Goal: Task Accomplishment & Management: Complete application form

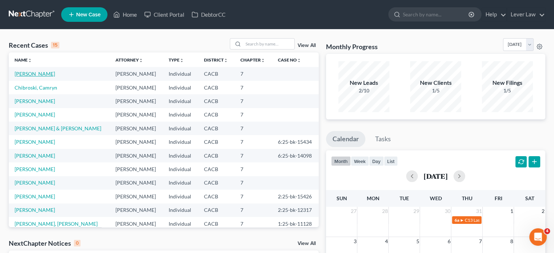
click at [54, 71] on link "[PERSON_NAME]" at bounding box center [35, 74] width 40 height 6
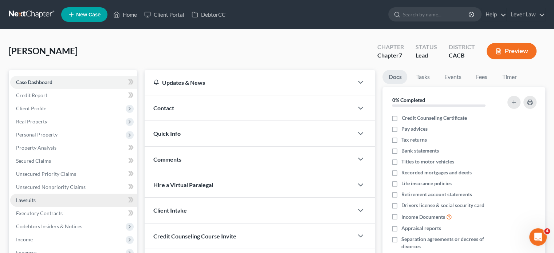
click at [29, 202] on span "Lawsuits" at bounding box center [26, 200] width 20 height 6
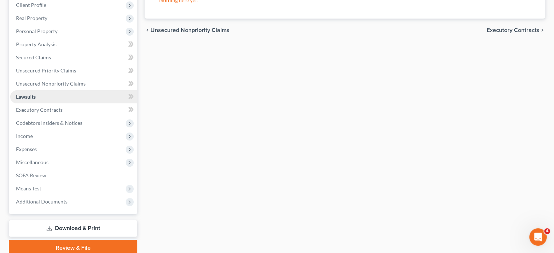
scroll to position [109, 0]
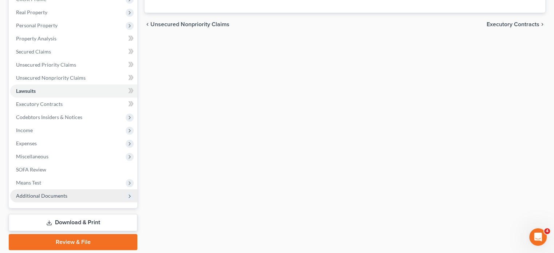
drag, startPoint x: 34, startPoint y: 223, endPoint x: 114, endPoint y: 199, distance: 84.0
click at [34, 222] on link "Download & Print" at bounding box center [73, 222] width 129 height 17
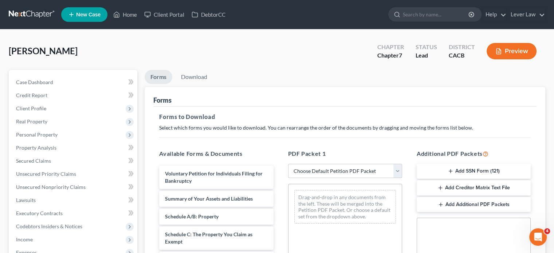
click at [377, 170] on select "Choose Default Petition PDF Packet Complete Bankruptcy Petition (all forms and …" at bounding box center [345, 171] width 114 height 15
select select "4"
click at [288, 164] on select "Choose Default Petition PDF Packet Complete Bankruptcy Petition (all forms and …" at bounding box center [345, 171] width 114 height 15
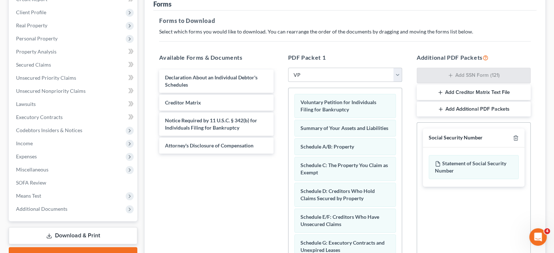
scroll to position [109, 0]
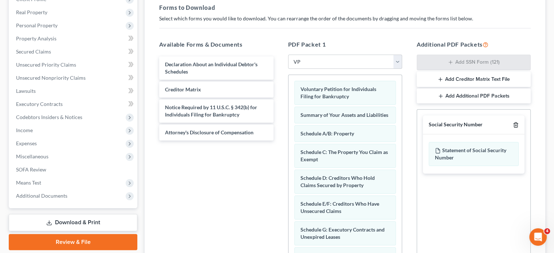
drag, startPoint x: 516, startPoint y: 127, endPoint x: 486, endPoint y: 132, distance: 29.9
click at [516, 126] on icon "button" at bounding box center [516, 125] width 6 height 6
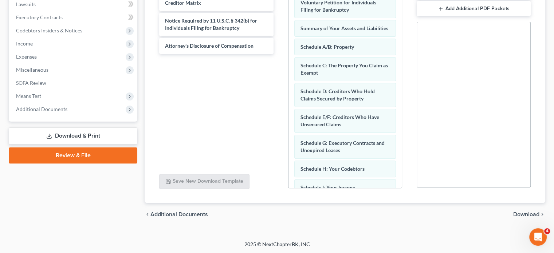
scroll to position [176, 0]
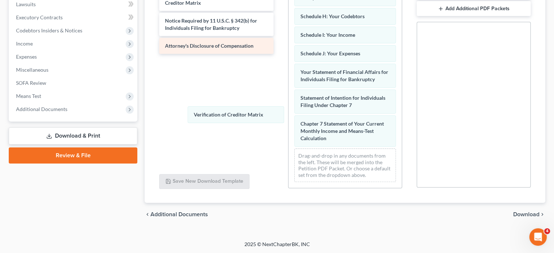
drag, startPoint x: 354, startPoint y: 138, endPoint x: 228, endPoint y: 52, distance: 152.3
click at [288, 70] on div "Verification of Creditor Matrix Voluntary Petition for Individuals Filing for B…" at bounding box center [344, 12] width 113 height 352
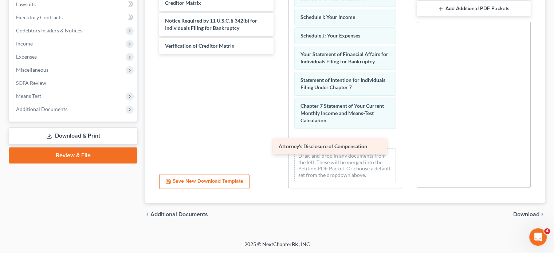
drag, startPoint x: 227, startPoint y: 43, endPoint x: 341, endPoint y: 144, distance: 151.9
click at [279, 54] on div "Attorney's Disclosure of Compensation Declaration About an Individual Debtor's …" at bounding box center [216, 12] width 126 height 84
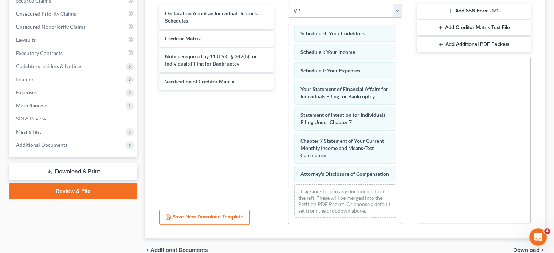
scroll to position [160, 0]
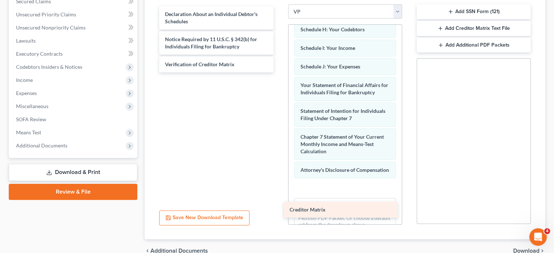
drag, startPoint x: 231, startPoint y: 34, endPoint x: 355, endPoint y: 200, distance: 207.3
click at [279, 72] on div "Creditor Matrix Declaration About an Individual Debtor's Schedules Creditor Mat…" at bounding box center [216, 39] width 126 height 66
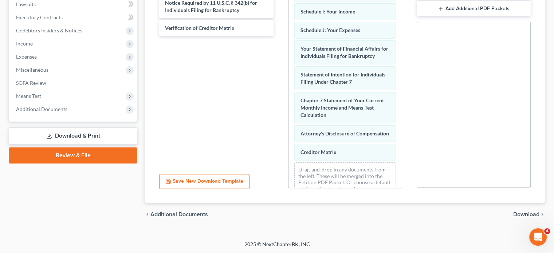
click at [516, 212] on span "Download" at bounding box center [526, 215] width 26 height 6
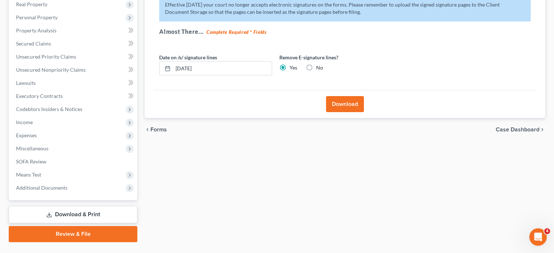
scroll to position [60, 0]
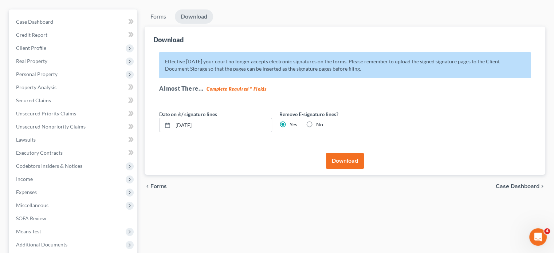
click at [349, 164] on button "Download" at bounding box center [345, 161] width 38 height 16
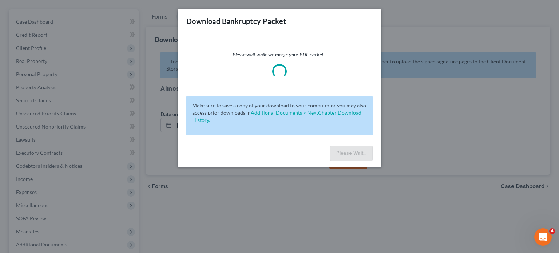
click at [288, 218] on div "Download Bankruptcy Packet Please wait while we merge your PDF packet... Make s…" at bounding box center [279, 126] width 559 height 253
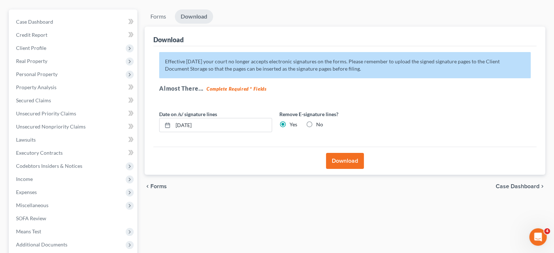
click at [354, 157] on button "Download" at bounding box center [345, 161] width 38 height 16
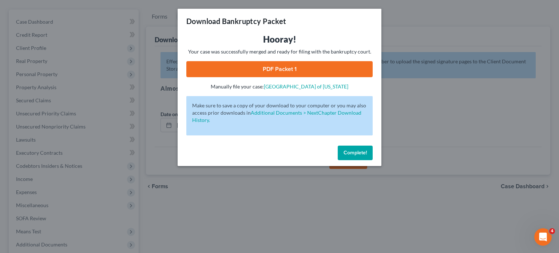
click at [301, 71] on link "PDF Packet 1" at bounding box center [279, 69] width 186 height 16
click at [344, 153] on span "Complete!" at bounding box center [355, 153] width 23 height 6
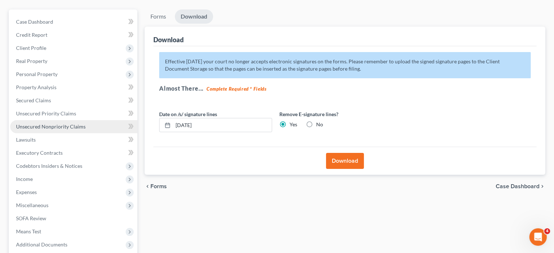
click at [67, 129] on span "Unsecured Nonpriority Claims" at bounding box center [51, 126] width 70 height 6
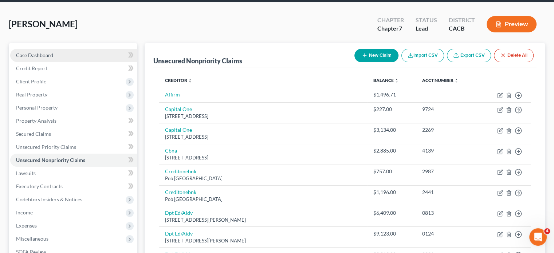
scroll to position [26, 0]
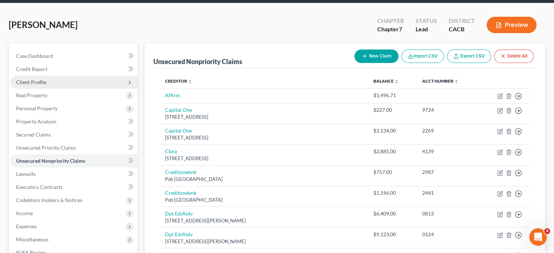
click at [37, 82] on span "Client Profile" at bounding box center [31, 82] width 30 height 6
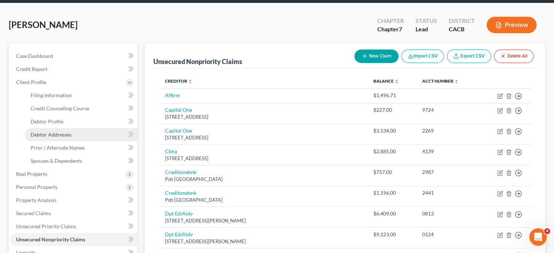
click at [67, 135] on span "Debtor Addresses" at bounding box center [51, 134] width 41 height 6
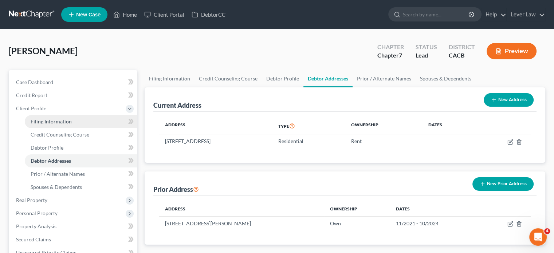
click at [65, 122] on span "Filing Information" at bounding box center [51, 121] width 41 height 6
select select "1"
select select "0"
select select "4"
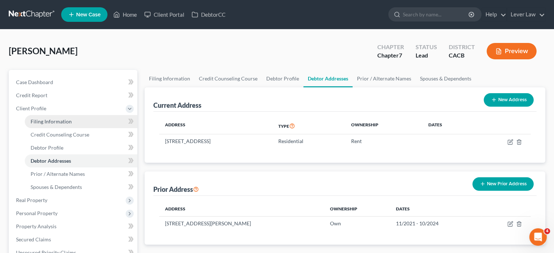
select select "0"
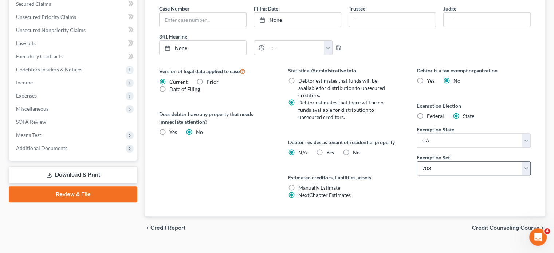
scroll to position [249, 0]
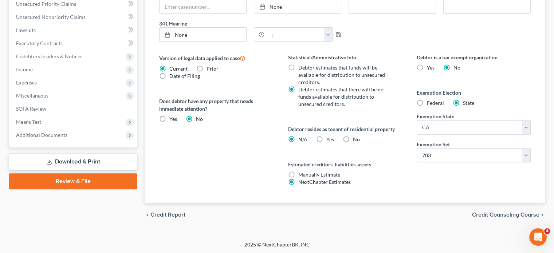
click at [325, 139] on div "Yes Yes" at bounding box center [325, 139] width 18 height 7
click at [326, 139] on label "Yes Yes" at bounding box center [330, 139] width 8 height 7
click at [329, 139] on input "Yes Yes" at bounding box center [331, 138] width 5 height 5
radio input "true"
radio input "false"
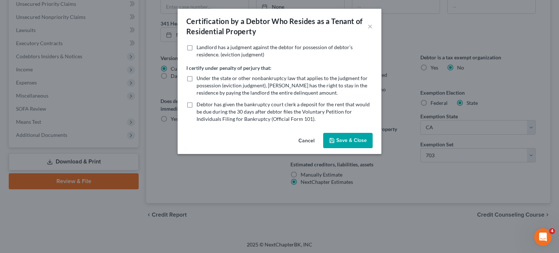
click at [330, 140] on icon "button" at bounding box center [332, 140] width 4 height 4
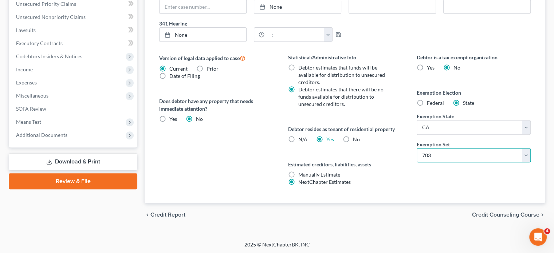
click at [466, 154] on select "Select 703 704" at bounding box center [474, 155] width 114 height 15
select select "1"
click at [417, 148] on select "Select 703 704" at bounding box center [474, 155] width 114 height 15
click at [421, 195] on div "Debtor is a tax exempt organization Yes No Exemption Election Federal State Exe…" at bounding box center [473, 129] width 129 height 150
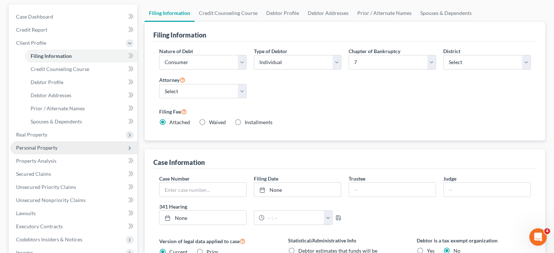
scroll to position [67, 0]
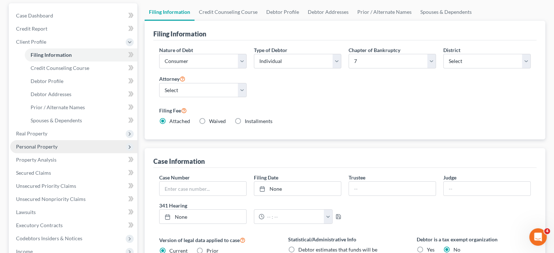
click at [31, 146] on span "Personal Property" at bounding box center [37, 146] width 42 height 6
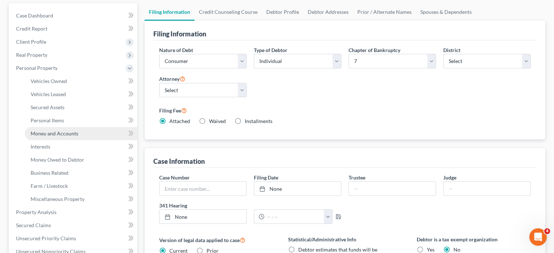
click at [60, 132] on span "Money and Accounts" at bounding box center [55, 133] width 48 height 6
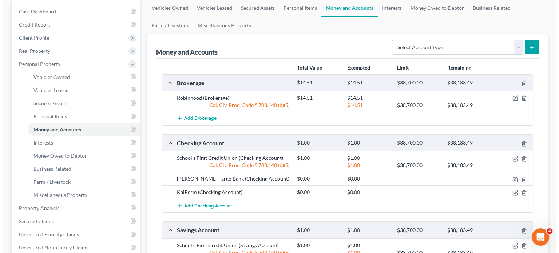
scroll to position [73, 0]
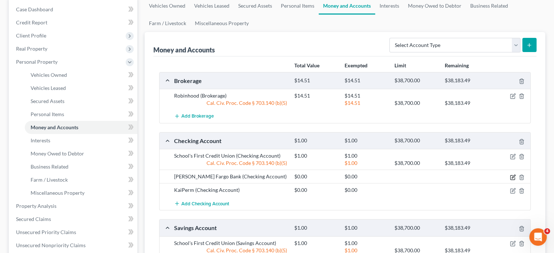
click at [513, 176] on icon "button" at bounding box center [513, 177] width 6 height 6
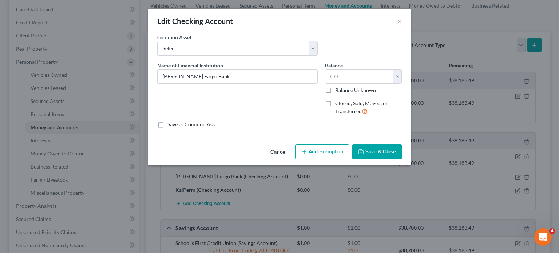
click at [353, 105] on span "Closed, Sold, Moved, or Transferred" at bounding box center [361, 107] width 53 height 14
click at [343, 105] on input "Closed, Sold, Moved, or Transferred" at bounding box center [340, 102] width 5 height 5
checkbox input "true"
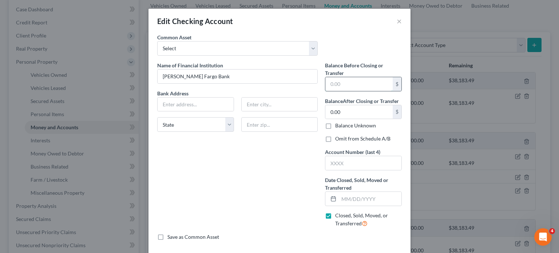
click at [351, 86] on input "text" at bounding box center [359, 84] width 67 height 14
type input "0.0"
click at [280, 170] on div "Name of Financial Institution * [PERSON_NAME] Fargo Bank Bank Address State [US…" at bounding box center [238, 148] width 168 height 172
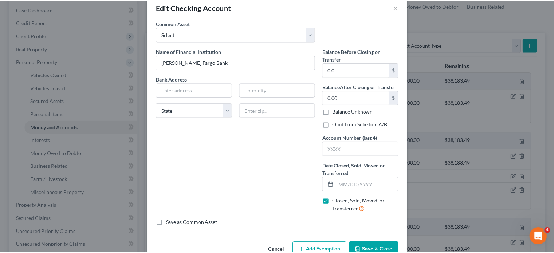
scroll to position [32, 0]
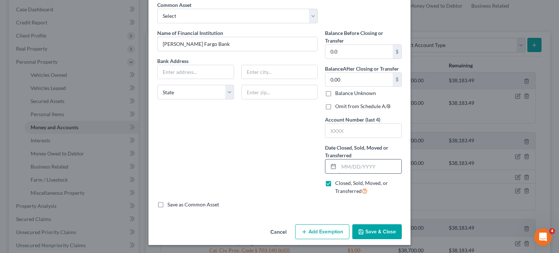
click at [369, 167] on input "text" at bounding box center [370, 167] width 63 height 14
type input "[DATE]"
click at [375, 233] on button "Save & Close" at bounding box center [378, 231] width 50 height 15
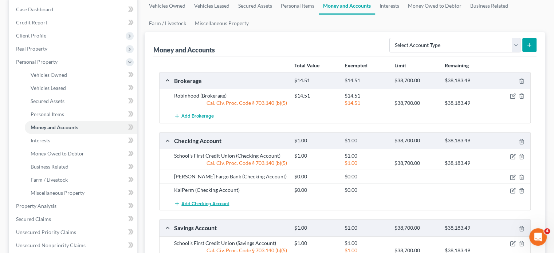
click at [217, 205] on span "Add Checking Account" at bounding box center [205, 204] width 48 height 6
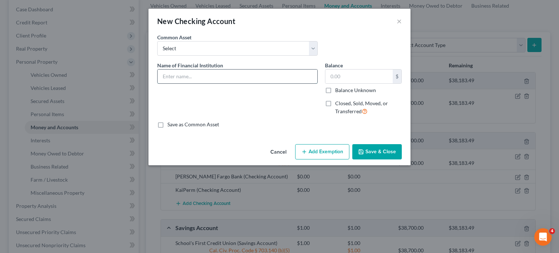
click at [240, 77] on input "text" at bounding box center [238, 77] width 160 height 14
type input "Ally Bank"
drag, startPoint x: 371, startPoint y: 82, endPoint x: 374, endPoint y: 79, distance: 3.9
click at [373, 80] on input "text" at bounding box center [359, 77] width 67 height 14
type input "25"
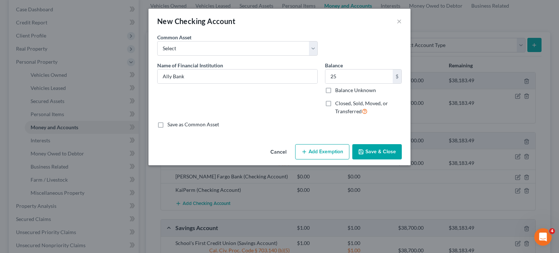
click at [388, 145] on button "Save & Close" at bounding box center [378, 151] width 50 height 15
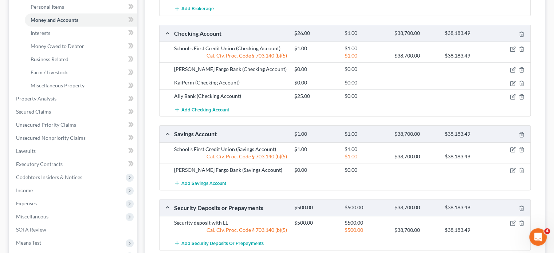
scroll to position [182, 0]
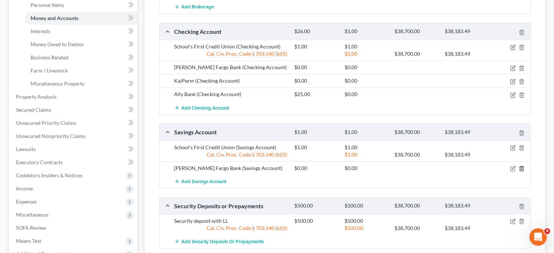
click at [523, 166] on icon "button" at bounding box center [521, 168] width 3 height 5
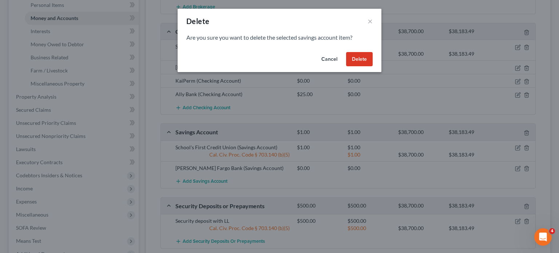
click at [356, 53] on button "Delete" at bounding box center [359, 59] width 27 height 15
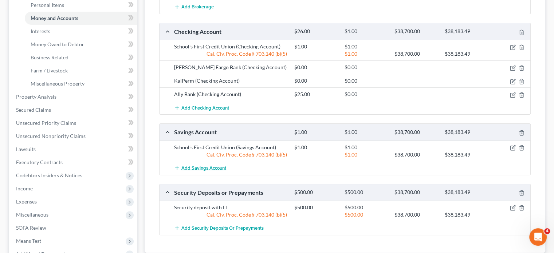
click at [209, 167] on span "Add Savings Account" at bounding box center [203, 168] width 45 height 6
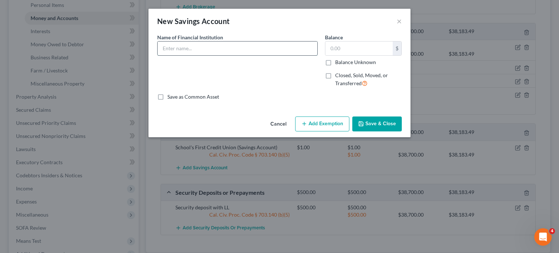
click at [200, 50] on input "text" at bounding box center [238, 49] width 160 height 14
type input "Ally Bank"
click at [357, 50] on input "text" at bounding box center [359, 49] width 67 height 14
type input "100"
drag, startPoint x: 387, startPoint y: 119, endPoint x: 385, endPoint y: 111, distance: 8.0
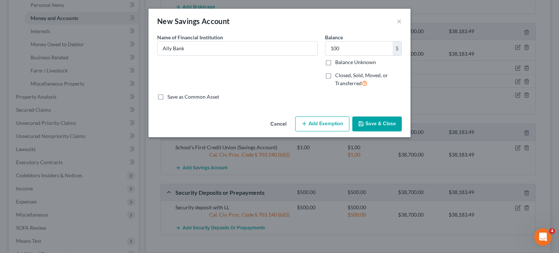
click at [387, 119] on button "Save & Close" at bounding box center [378, 124] width 50 height 15
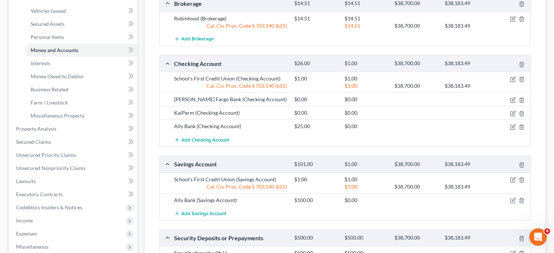
scroll to position [73, 0]
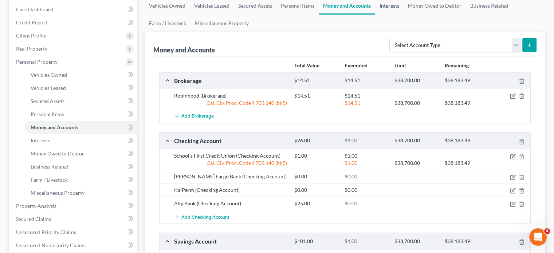
click at [389, 4] on link "Interests" at bounding box center [389, 5] width 28 height 17
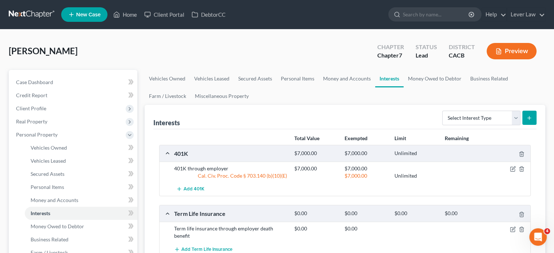
click at [347, 66] on div "[PERSON_NAME] Upgraded Chapter Chapter 7 Status Lead District CACB Preview" at bounding box center [277, 54] width 536 height 32
click at [347, 80] on link "Money and Accounts" at bounding box center [347, 78] width 56 height 17
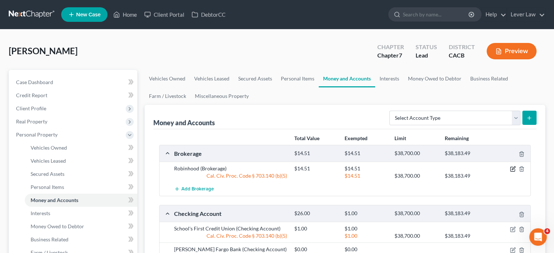
click at [512, 169] on icon "button" at bounding box center [513, 169] width 6 height 6
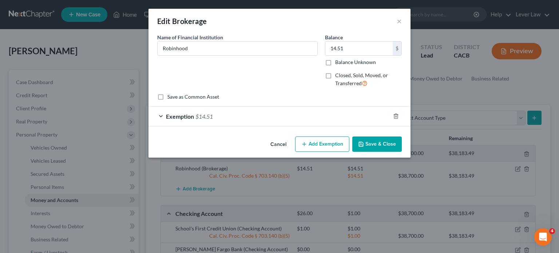
click at [367, 150] on button "Save & Close" at bounding box center [378, 144] width 50 height 15
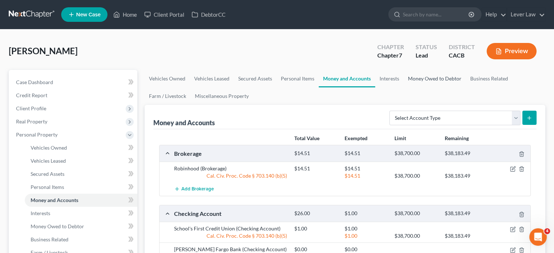
click at [449, 75] on link "Money Owed to Debtor" at bounding box center [434, 78] width 62 height 17
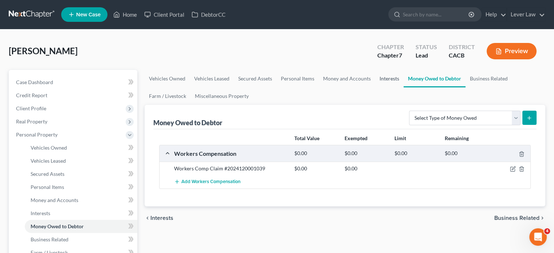
click at [389, 75] on link "Interests" at bounding box center [389, 78] width 28 height 17
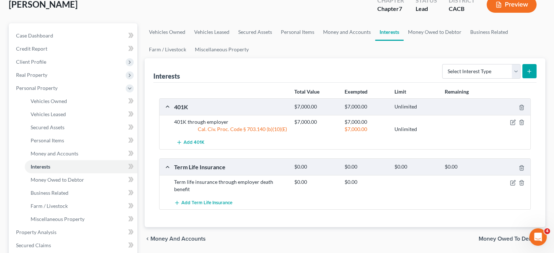
scroll to position [36, 0]
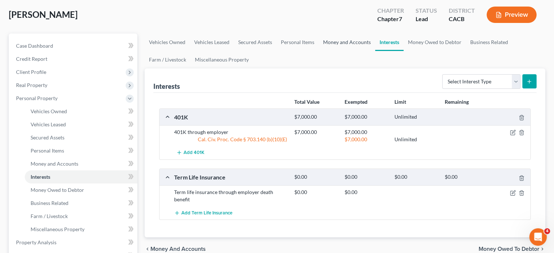
click at [350, 39] on link "Money and Accounts" at bounding box center [347, 42] width 56 height 17
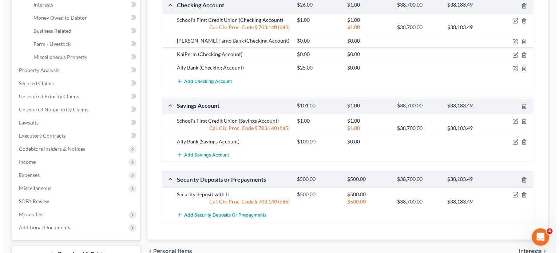
scroll to position [255, 0]
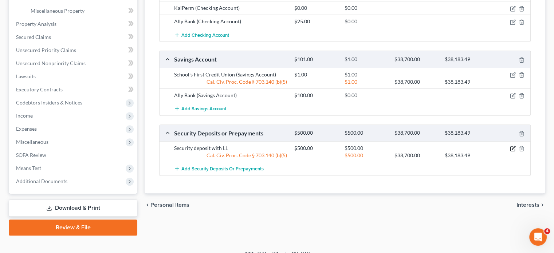
click at [511, 148] on icon "button" at bounding box center [513, 149] width 6 height 6
select select "3"
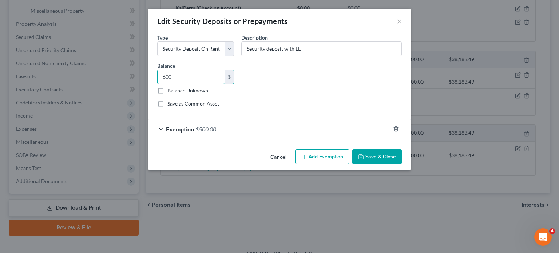
type input "600"
click at [193, 126] on span "Exemption" at bounding box center [180, 129] width 28 height 7
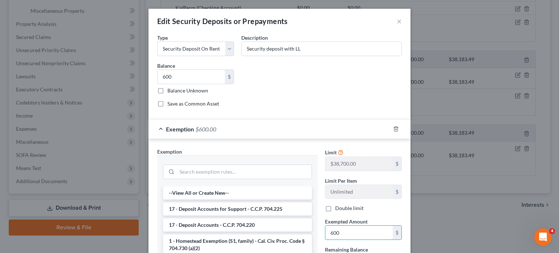
type input "600"
click at [287, 147] on div "Exemption Set must be selected for CA. Exemption * --View All or Create New-- 1…" at bounding box center [280, 227] width 262 height 176
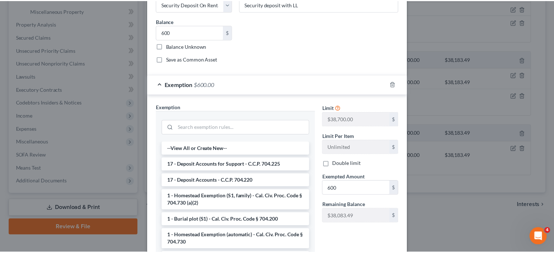
scroll to position [101, 0]
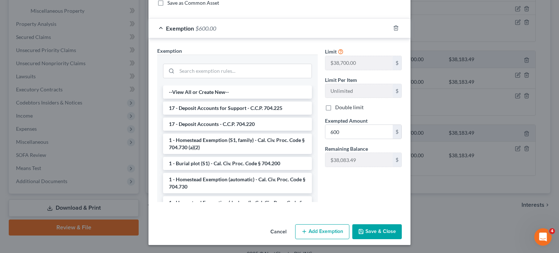
click at [379, 226] on button "Save & Close" at bounding box center [378, 231] width 50 height 15
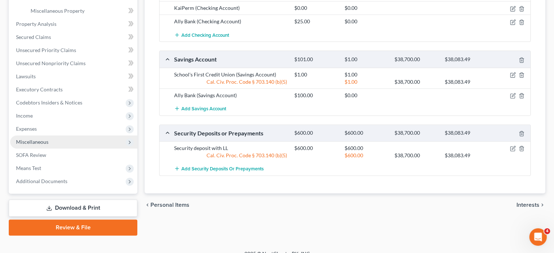
click at [38, 142] on span "Miscellaneous" at bounding box center [32, 142] width 32 height 6
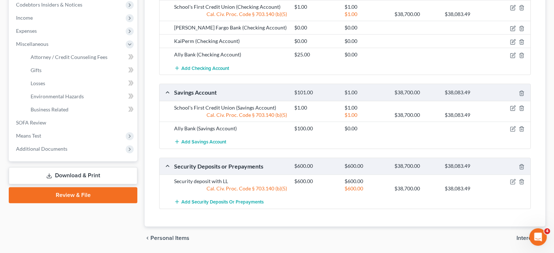
scroll to position [198, 0]
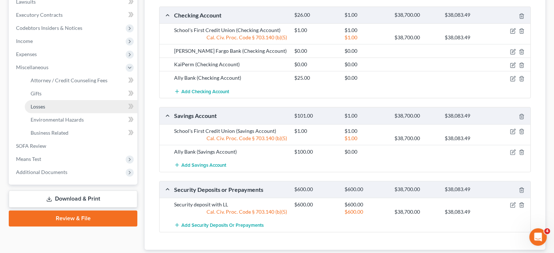
click at [49, 109] on link "Losses" at bounding box center [81, 106] width 113 height 13
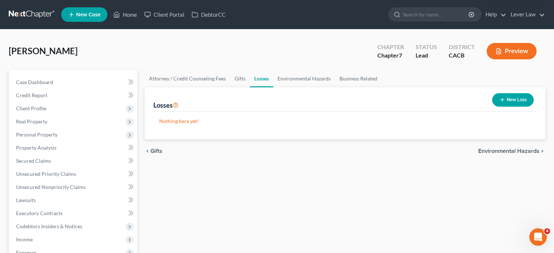
click at [505, 105] on button "New Loss" at bounding box center [513, 99] width 42 height 13
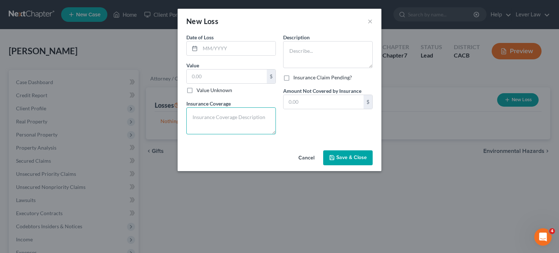
click at [209, 122] on textarea at bounding box center [231, 120] width 90 height 27
click at [316, 53] on textarea at bounding box center [328, 54] width 90 height 27
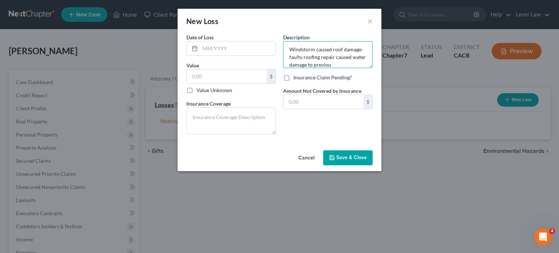
scroll to position [9, 0]
click at [309, 50] on textarea "Windstorm caused roof damage- faulty roofing repair caused water damage to prev…" at bounding box center [328, 54] width 90 height 27
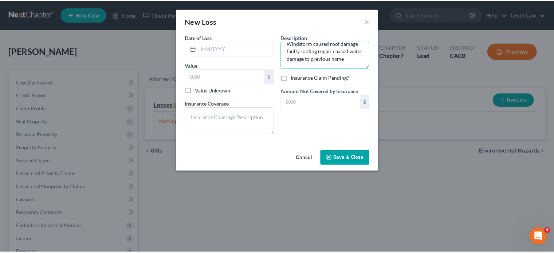
scroll to position [6, 0]
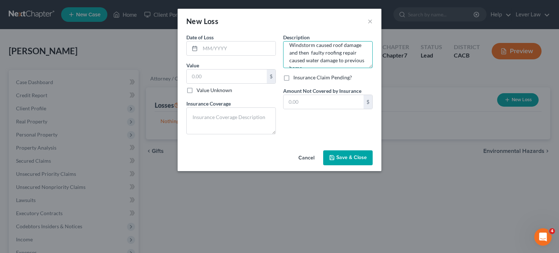
type textarea "Windstorm caused roof damage and then faulty roofing repair caused water damage…"
drag, startPoint x: 315, startPoint y: 158, endPoint x: 399, endPoint y: 241, distance: 117.9
click at [395, 240] on div "New Loss × Date of Loss * Value $ Value Unknown Balance Undetermined $ Value Un…" at bounding box center [279, 126] width 559 height 253
click at [310, 157] on button "Cancel" at bounding box center [307, 158] width 28 height 15
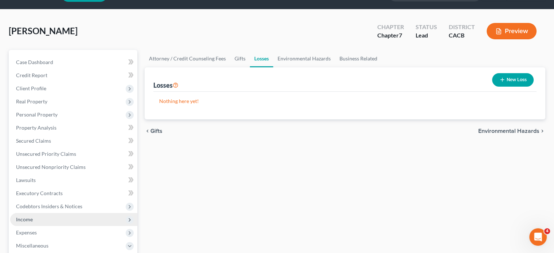
scroll to position [73, 0]
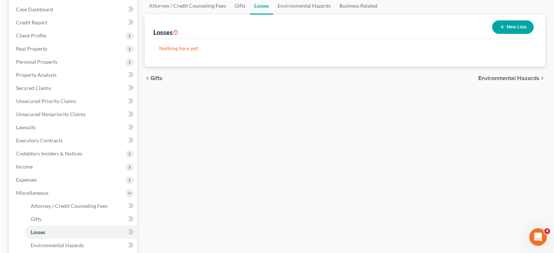
click at [47, 172] on span "Income" at bounding box center [73, 166] width 127 height 13
drag, startPoint x: 26, startPoint y: 233, endPoint x: 52, endPoint y: 241, distance: 27.1
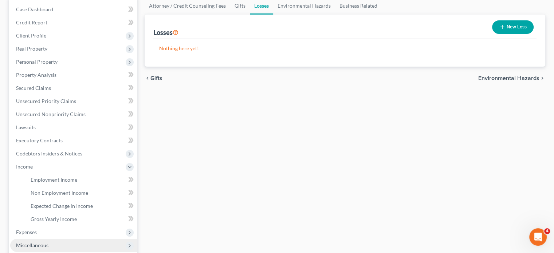
click at [26, 232] on span "Expenses" at bounding box center [26, 232] width 21 height 6
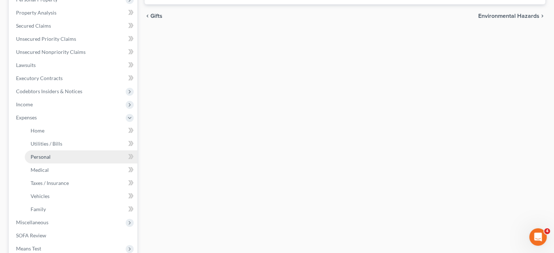
scroll to position [146, 0]
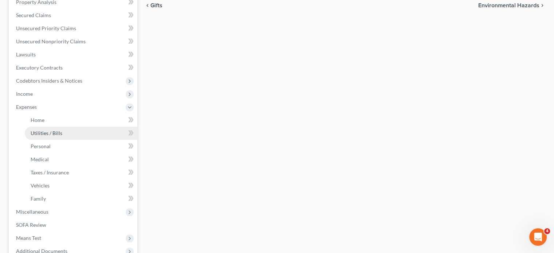
click at [38, 138] on link "Utilities / Bills" at bounding box center [81, 133] width 113 height 13
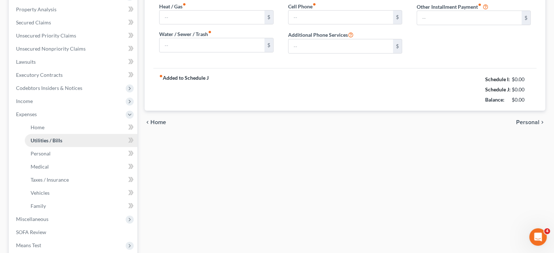
type input "150.00"
type input "75.00"
type input "120.00"
type input "132.00"
type input "250.00"
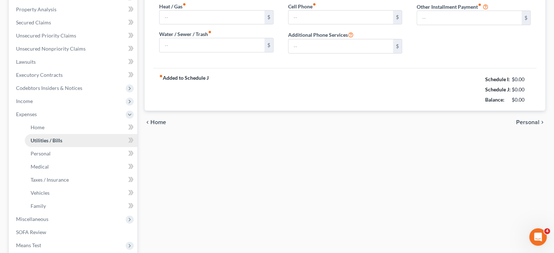
type input "0.00"
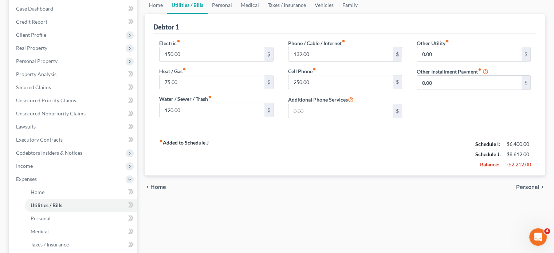
scroll to position [73, 0]
click at [221, 7] on link "Personal" at bounding box center [222, 5] width 29 height 17
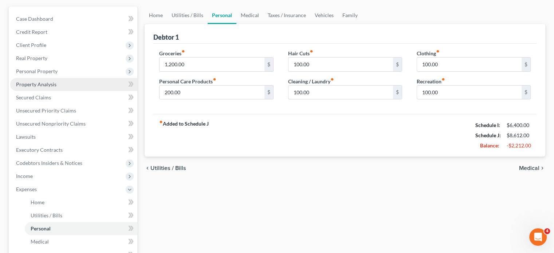
scroll to position [73, 0]
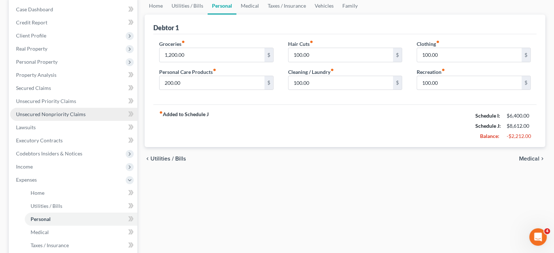
click at [70, 112] on span "Unsecured Nonpriority Claims" at bounding box center [51, 114] width 70 height 6
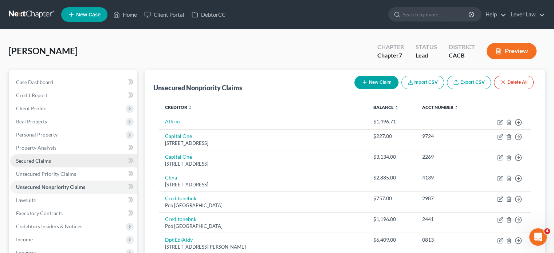
click at [51, 157] on link "Secured Claims" at bounding box center [73, 160] width 127 height 13
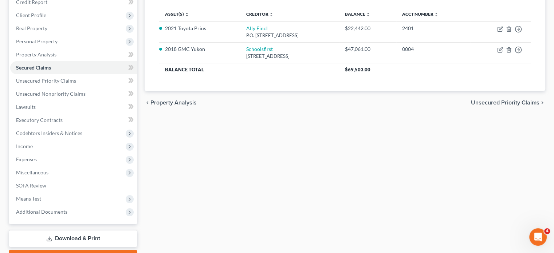
scroll to position [109, 0]
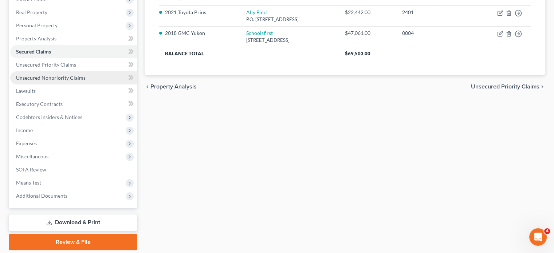
click at [68, 76] on span "Unsecured Nonpriority Claims" at bounding box center [51, 78] width 70 height 6
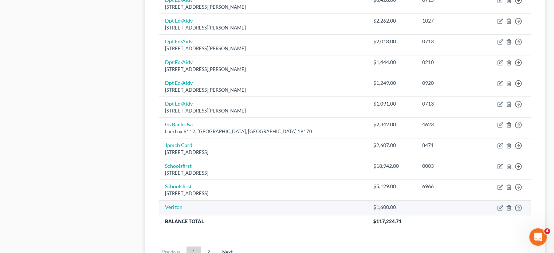
scroll to position [572, 0]
